Goal: Task Accomplishment & Management: Use online tool/utility

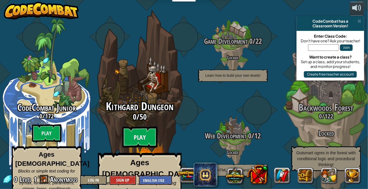
click at [140, 129] on btn "Play" at bounding box center [139, 137] width 35 height 21
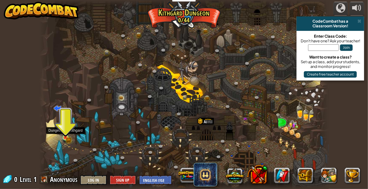
click at [62, 130] on img at bounding box center [65, 130] width 7 height 15
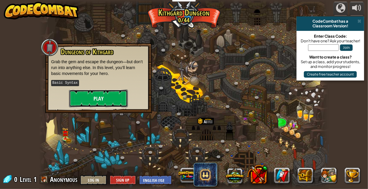
click at [92, 90] on button "Play" at bounding box center [98, 99] width 59 height 18
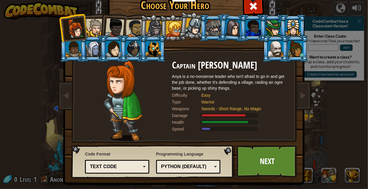
click at [278, 53] on div at bounding box center [275, 49] width 15 height 16
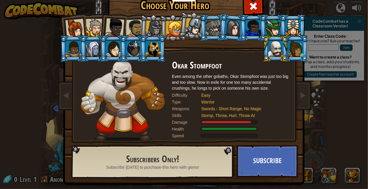
click at [217, 28] on div at bounding box center [213, 28] width 15 height 16
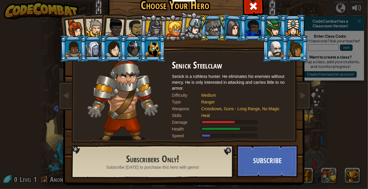
click at [152, 57] on li at bounding box center [153, 48] width 26 height 27
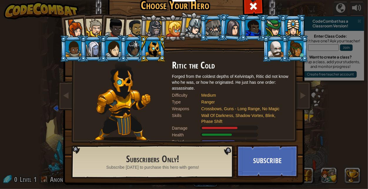
click at [215, 29] on div at bounding box center [213, 28] width 15 height 16
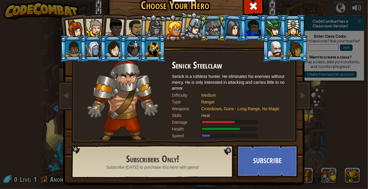
click at [272, 53] on div at bounding box center [275, 49] width 15 height 16
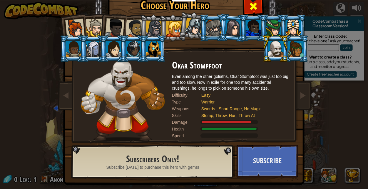
click at [249, 4] on span at bounding box center [253, 5] width 9 height 9
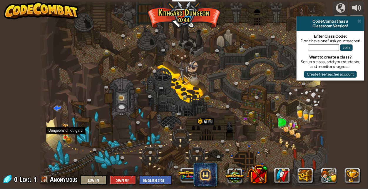
click at [62, 138] on img at bounding box center [65, 130] width 7 height 15
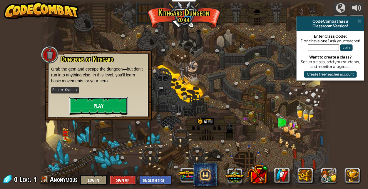
click at [87, 108] on button "Play" at bounding box center [98, 106] width 59 height 18
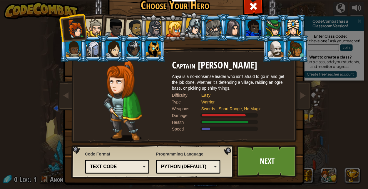
click at [272, 46] on div at bounding box center [275, 49] width 15 height 16
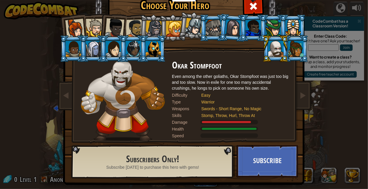
click at [138, 35] on li at bounding box center [133, 48] width 26 height 27
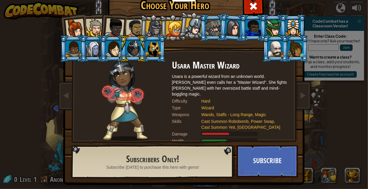
click at [95, 29] on div at bounding box center [95, 28] width 18 height 18
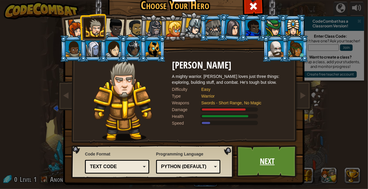
click at [260, 150] on link "Next" at bounding box center [267, 161] width 61 height 32
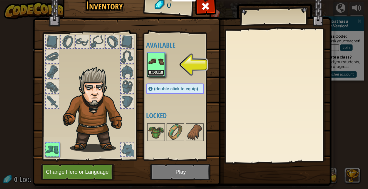
click at [158, 71] on button "Equip" at bounding box center [156, 73] width 16 height 6
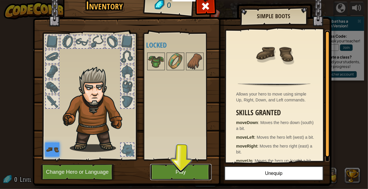
click at [164, 173] on button "Play" at bounding box center [180, 172] width 61 height 16
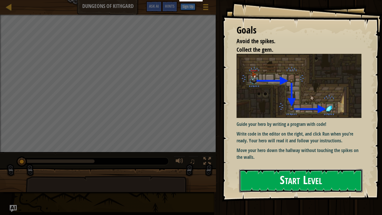
click at [260, 177] on button "Start Level" at bounding box center [301, 180] width 124 height 23
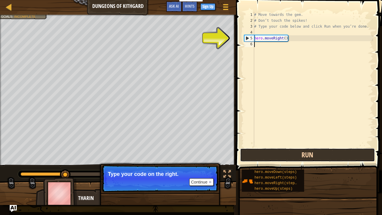
click at [309, 152] on button "Run" at bounding box center [307, 155] width 135 height 14
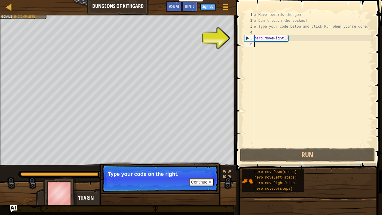
scroll to position [3, 0]
type textarea "he"
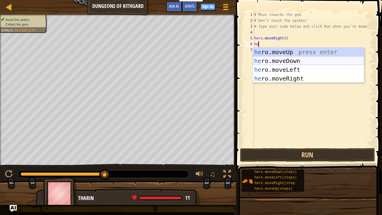
click at [289, 60] on div "he ro.moveUp press enter he ro.moveDown press enter he ro.moveLeft press enter …" at bounding box center [308, 74] width 111 height 53
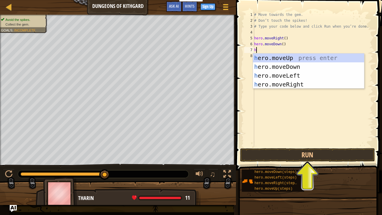
type textarea "he"
click at [296, 86] on div "he ro.moveUp press enter he ro.moveDown press enter he ro.moveLeft press enter …" at bounding box center [308, 79] width 111 height 53
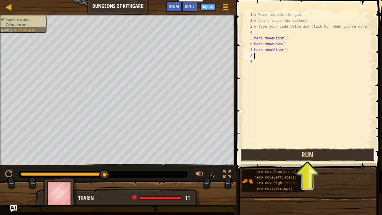
click at [299, 152] on button "Run" at bounding box center [307, 155] width 135 height 14
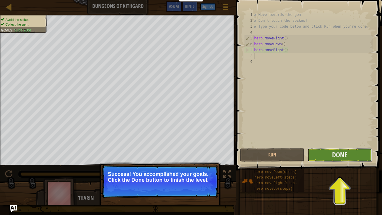
click at [319, 159] on button "Done" at bounding box center [339, 155] width 64 height 14
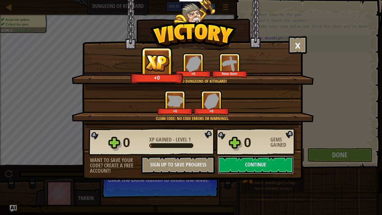
click at [247, 164] on button "Continue" at bounding box center [256, 165] width 76 height 18
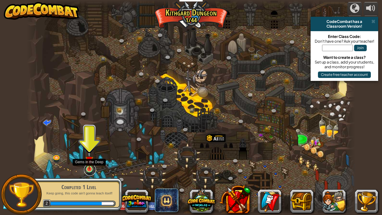
click at [89, 172] on link at bounding box center [90, 170] width 12 height 12
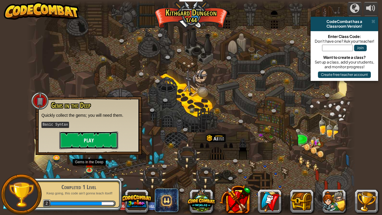
click at [73, 135] on button "Play" at bounding box center [88, 140] width 59 height 18
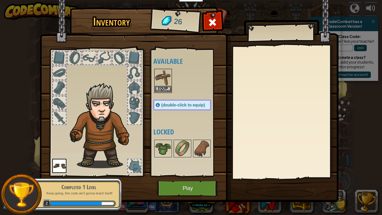
click at [164, 78] on img at bounding box center [163, 77] width 16 height 16
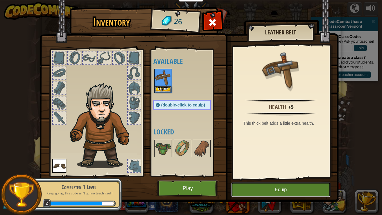
click at [283, 189] on button "Equip" at bounding box center [280, 189] width 99 height 15
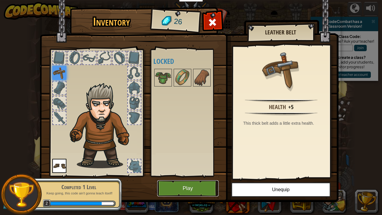
click at [164, 182] on button "Play" at bounding box center [187, 188] width 61 height 16
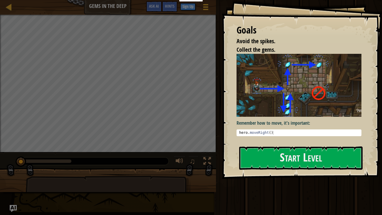
click at [305, 144] on div "Goals Avoid the spikes. Collect the gems. Remember how to move, it's important:…" at bounding box center [302, 89] width 160 height 179
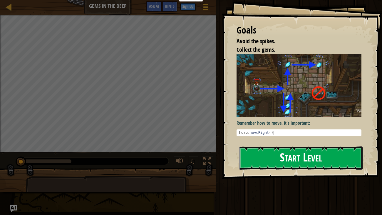
click at [305, 164] on button "Start Level" at bounding box center [301, 157] width 124 height 23
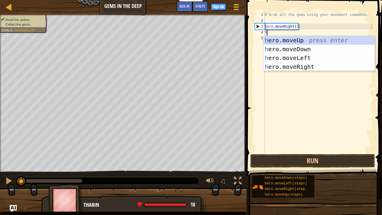
scroll to position [3, 0]
type textarea "he"
click at [298, 48] on div "he ro.moveUp press enter he ro.moveDown press enter he ro.moveLeft press enter …" at bounding box center [319, 62] width 111 height 53
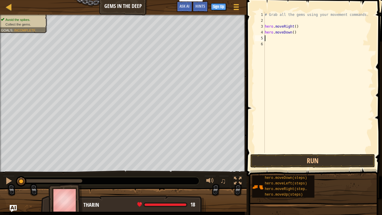
click at [294, 33] on div "# Grab all the gems using your movement commands. hero . moveRight ( ) hero . m…" at bounding box center [319, 88] width 110 height 153
type textarea "hero.moveDown(3)"
click at [266, 37] on div "# Grab all the gems using your movement commands. hero . moveRight ( ) hero . m…" at bounding box center [319, 88] width 110 height 153
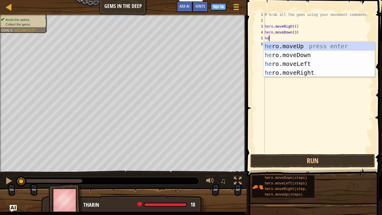
type textarea "her"
click at [288, 45] on div "her o.moveUp press enter her o.moveDown press enter her o.moveLeft press enter …" at bounding box center [319, 68] width 111 height 53
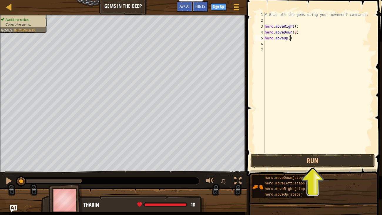
click at [289, 39] on div "# Grab all the gems using your movement commands. hero . moveRight ( ) hero . m…" at bounding box center [319, 88] width 110 height 153
type textarea "hero.moveUp(4)"
click at [265, 44] on div "# Grab all the gems using your movement commands. hero . moveRight ( ) hero . m…" at bounding box center [319, 88] width 110 height 153
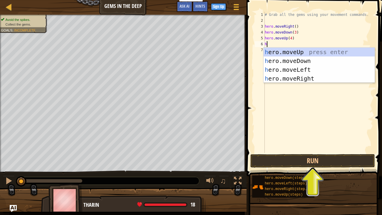
type textarea "he"
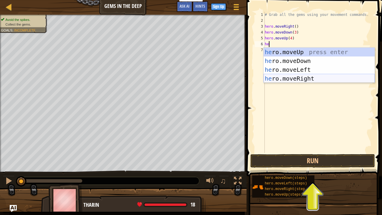
click at [304, 75] on div "he ro.moveUp press enter he ro.moveDown press enter he ro.moveLeft press enter …" at bounding box center [319, 74] width 111 height 53
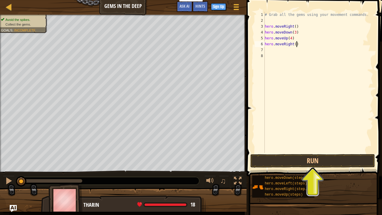
click at [296, 44] on div "# Grab all the gems using your movement commands. hero . moveRight ( ) hero . m…" at bounding box center [319, 88] width 110 height 153
type textarea "hero.moveRight(2)"
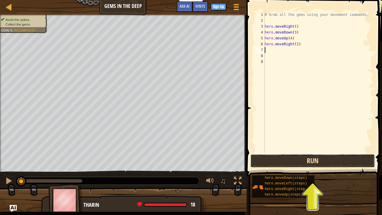
click at [295, 164] on button "Run" at bounding box center [312, 161] width 125 height 14
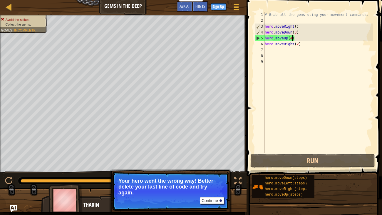
click at [292, 38] on div "# Grab all the gems using your movement commands. hero . moveRight ( ) hero . m…" at bounding box center [319, 88] width 110 height 153
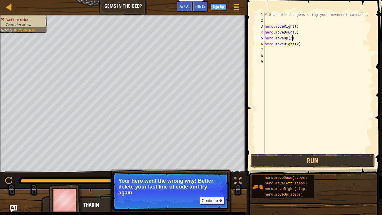
scroll to position [3, 2]
click at [312, 162] on button "Run" at bounding box center [312, 161] width 125 height 14
type textarea "hero.moveUp(2)"
click at [262, 160] on button "Run" at bounding box center [312, 161] width 125 height 14
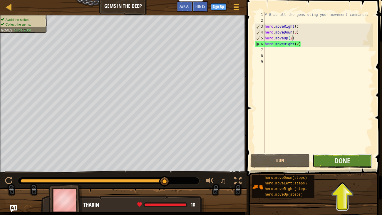
click at [354, 165] on button "Done" at bounding box center [342, 161] width 59 height 14
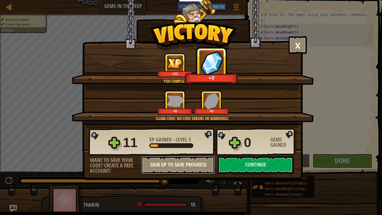
click at [174, 162] on button "Sign Up to Save Progress" at bounding box center [177, 165] width 73 height 18
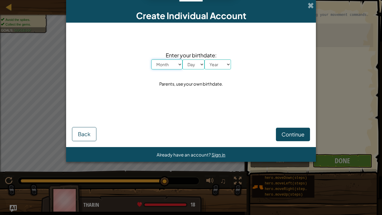
click at [165, 64] on select "Month January February March April May June July August September October Novem…" at bounding box center [166, 64] width 31 height 10
select select "9"
click at [151, 59] on select "Month January February March April May June July August September October Novem…" at bounding box center [166, 64] width 31 height 10
click at [190, 66] on select "Day 1 2 3 4 5 6 7 8 9 10 11 12 13 14 15 16 17 18 19 20 21 22 23 24 25 26 27 28 …" at bounding box center [193, 64] width 22 height 10
select select "18"
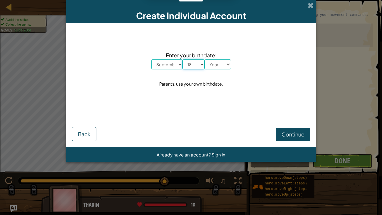
click at [182, 59] on select "Day 1 2 3 4 5 6 7 8 9 10 11 12 13 14 15 16 17 18 19 20 21 22 23 24 25 26 27 28 …" at bounding box center [193, 64] width 22 height 10
click at [218, 64] on select "Year [DATE] 2024 2023 2022 2021 2020 2019 2018 2017 2016 2015 2014 2013 2012 20…" at bounding box center [218, 64] width 26 height 10
select select "2013"
click at [205, 59] on select "Year [DATE] 2024 2023 2022 2021 2020 2019 2018 2017 2016 2015 2014 2013 2012 20…" at bounding box center [218, 64] width 26 height 10
click at [294, 130] on button "Continue" at bounding box center [293, 135] width 34 height 14
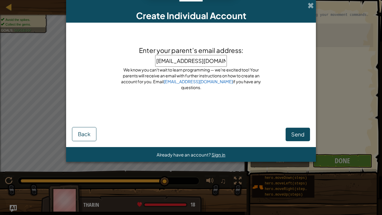
type input "[EMAIL_ADDRESS][DOMAIN_NAME]"
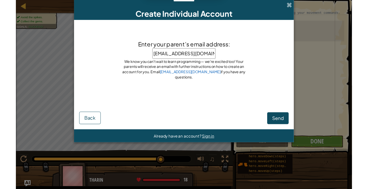
scroll to position [0, 0]
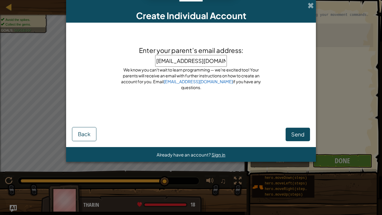
click button "Send" at bounding box center [298, 135] width 24 height 14
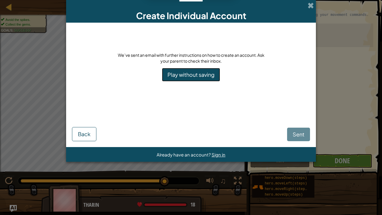
click at [176, 76] on link "Play without saving" at bounding box center [191, 75] width 58 height 14
